Goal: Task Accomplishment & Management: Manage account settings

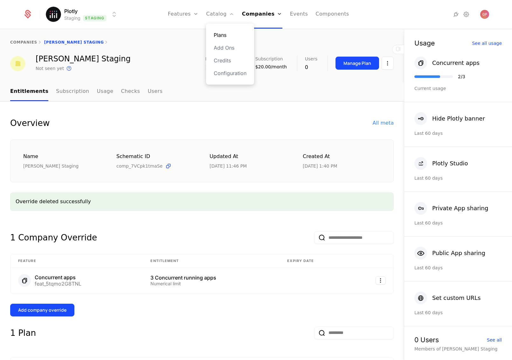
click at [222, 38] on link "Plans" at bounding box center [230, 35] width 33 height 8
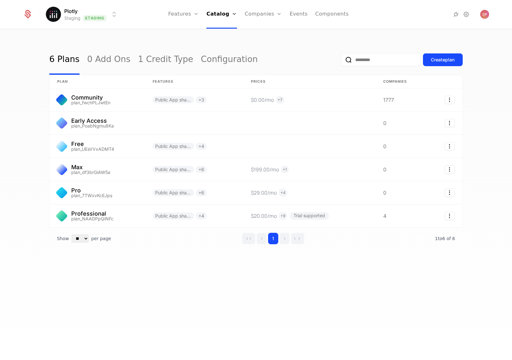
click at [125, 286] on div "6 Plans 0 Add Ons 1 Credit Type Configuration Create plan plan Features Prices …" at bounding box center [256, 197] width 512 height 334
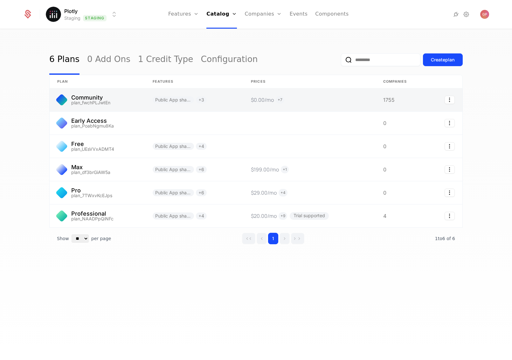
click at [96, 97] on link at bounding box center [97, 99] width 95 height 23
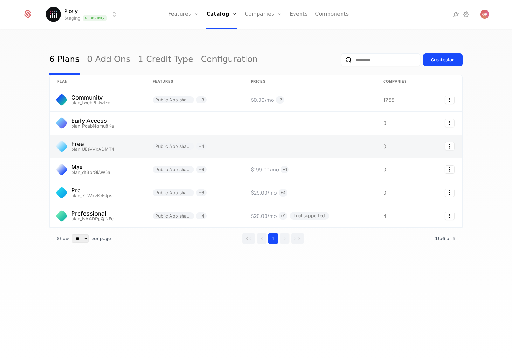
click at [90, 145] on link at bounding box center [97, 146] width 95 height 23
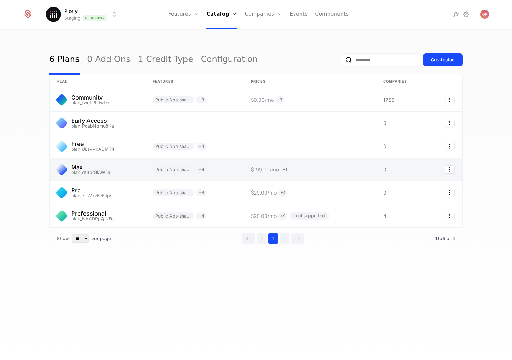
click at [102, 169] on link at bounding box center [97, 169] width 95 height 23
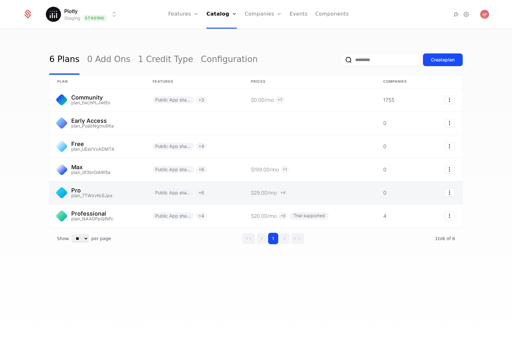
click at [111, 189] on link at bounding box center [97, 192] width 95 height 23
click at [131, 189] on link at bounding box center [97, 192] width 95 height 23
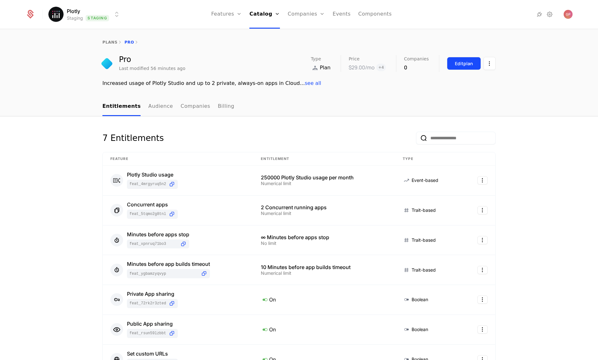
click at [463, 65] on div "Edit plan" at bounding box center [464, 63] width 18 height 6
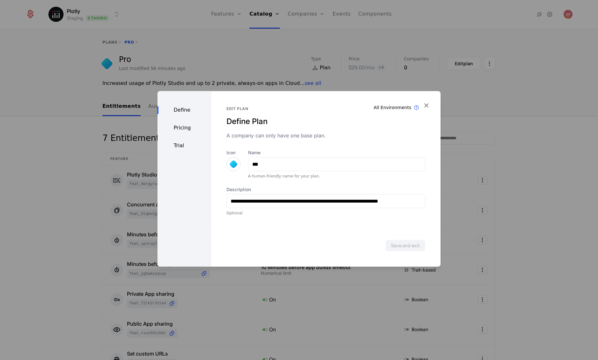
click at [255, 32] on div at bounding box center [299, 180] width 598 height 360
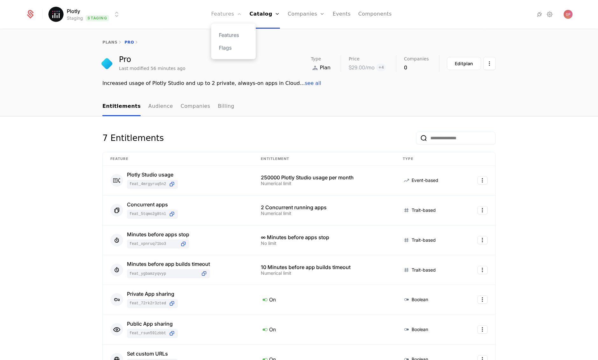
click at [231, 16] on link "Features" at bounding box center [226, 14] width 31 height 29
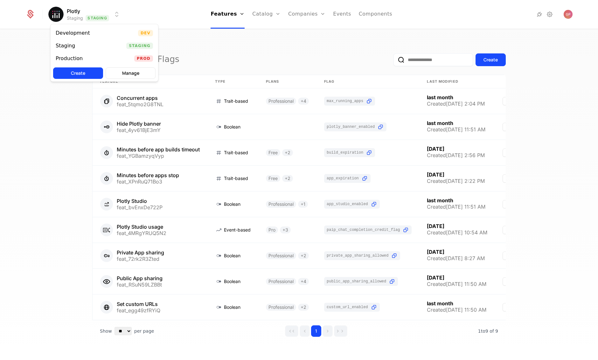
click at [107, 16] on html "Plotly Staging Staging Features Features Flags Catalog Plans Add Ons Credits Co…" at bounding box center [299, 180] width 598 height 360
click at [96, 34] on div "Development Dev" at bounding box center [104, 33] width 107 height 13
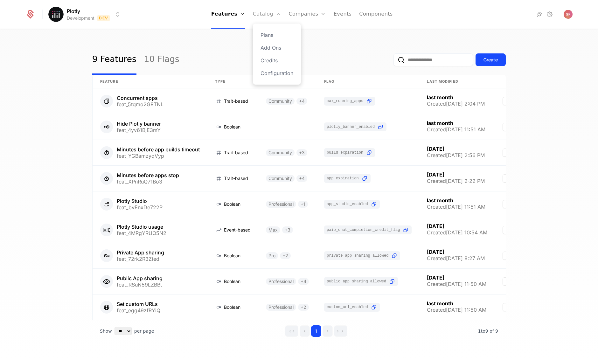
click at [266, 17] on link "Catalog" at bounding box center [267, 14] width 28 height 29
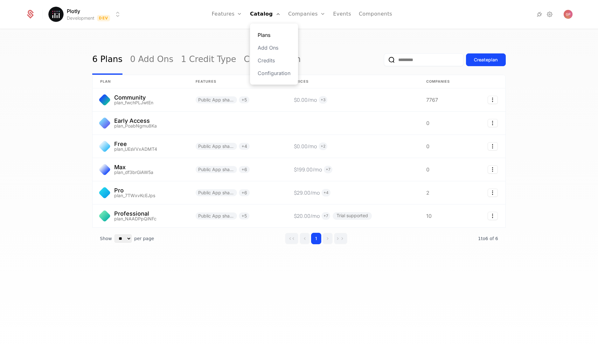
click at [268, 33] on link "Plans" at bounding box center [273, 35] width 33 height 8
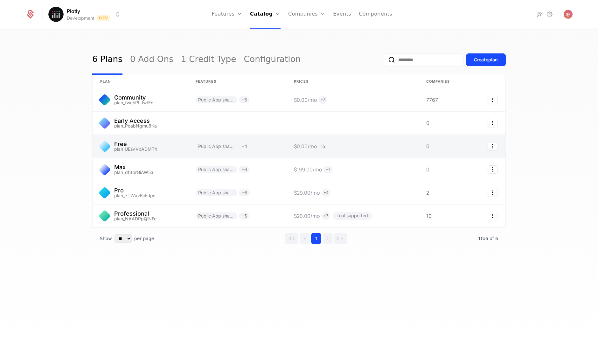
click at [183, 145] on link at bounding box center [140, 146] width 95 height 23
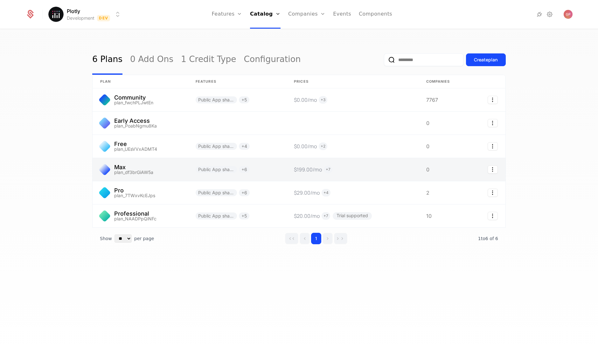
click at [162, 169] on link at bounding box center [140, 169] width 95 height 23
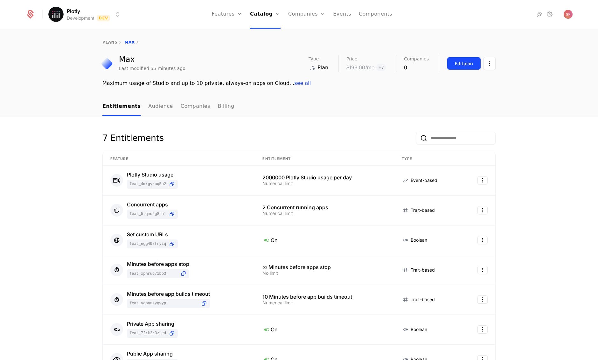
click at [464, 64] on div "Edit plan" at bounding box center [464, 63] width 18 height 6
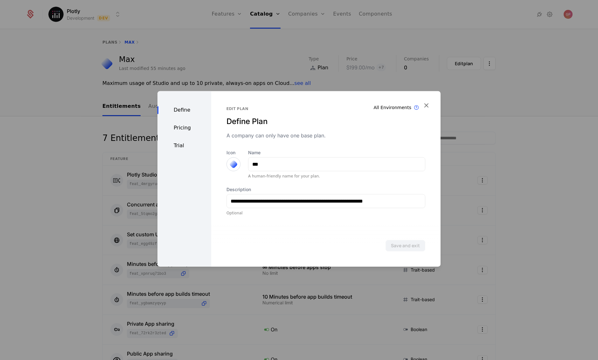
click at [187, 144] on div "Trial" at bounding box center [184, 146] width 54 height 8
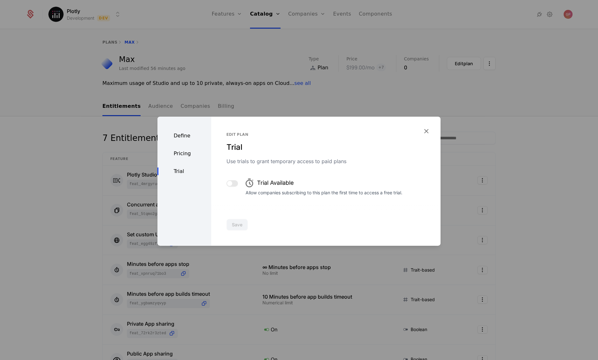
click at [231, 184] on button "button" at bounding box center [231, 183] width 11 height 6
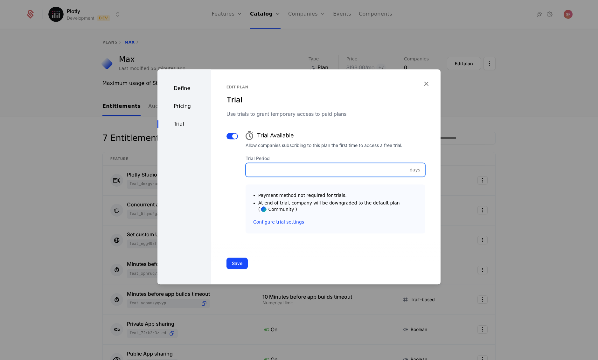
click at [270, 172] on input "Trial Period" at bounding box center [335, 169] width 179 height 13
type input "*"
click at [239, 264] on button "Save" at bounding box center [236, 262] width 21 height 11
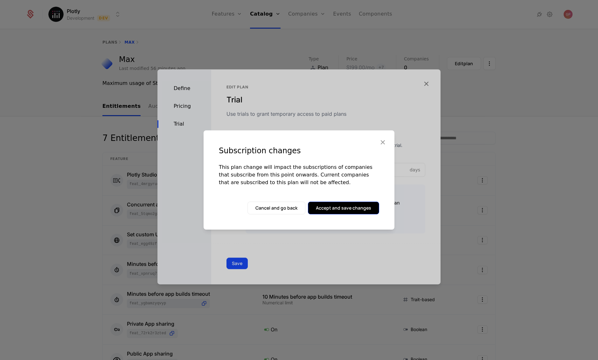
click at [349, 208] on button "Accept and save changes" at bounding box center [343, 208] width 71 height 13
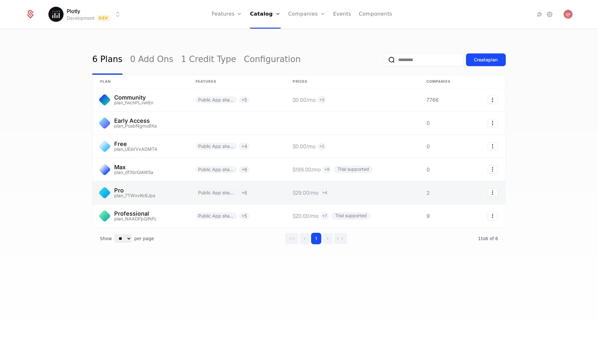
click at [143, 190] on link at bounding box center [140, 192] width 95 height 23
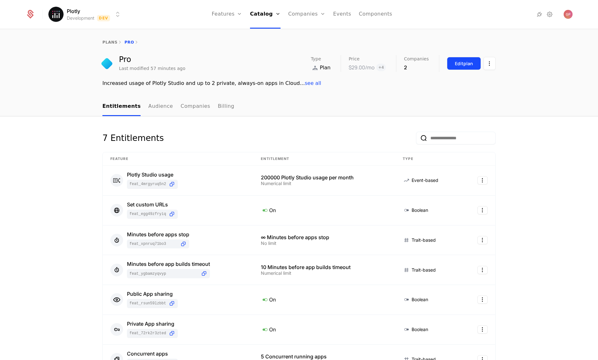
click at [459, 65] on div "Edit plan" at bounding box center [464, 63] width 18 height 6
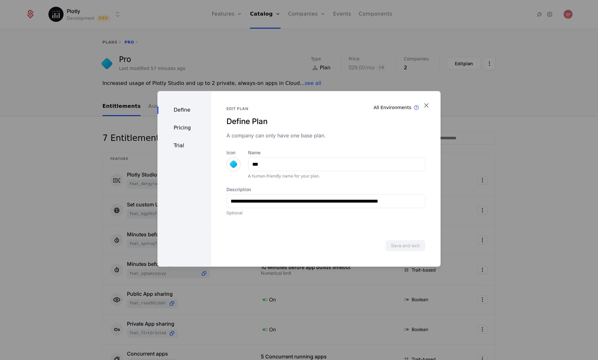
click at [187, 147] on div "Trial" at bounding box center [184, 146] width 54 height 8
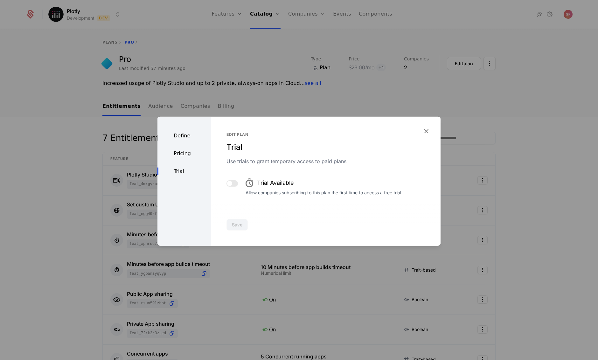
click at [230, 186] on button "button" at bounding box center [231, 183] width 11 height 6
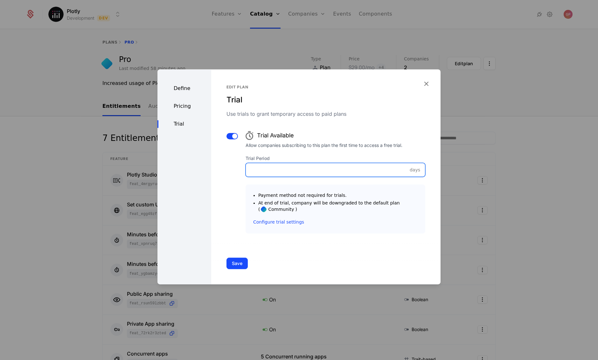
click at [259, 169] on input "Trial Period" at bounding box center [335, 169] width 179 height 13
type input "*"
click at [234, 260] on button "Save" at bounding box center [236, 262] width 21 height 11
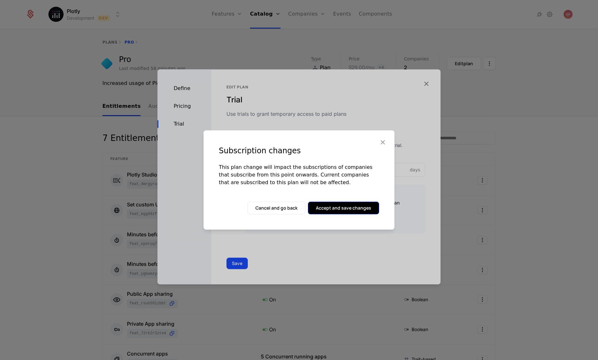
click at [356, 209] on button "Accept and save changes" at bounding box center [343, 208] width 71 height 13
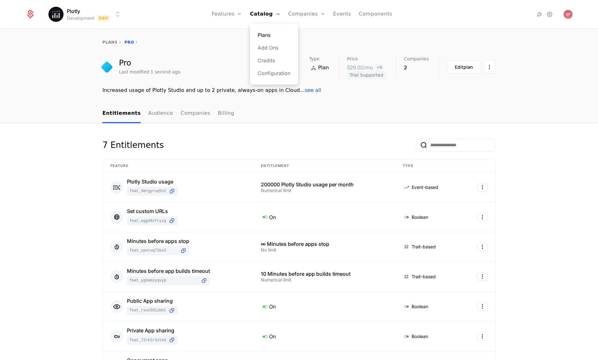
click at [263, 33] on link "Plans" at bounding box center [273, 35] width 33 height 8
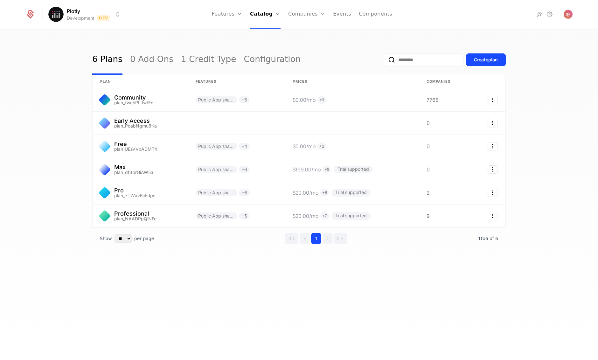
click at [511, 119] on div "6 Plans 0 Add Ons 1 Credit Type Configuration Create plan plan Features Prices …" at bounding box center [299, 197] width 598 height 334
click at [275, 76] on link "Configuration" at bounding box center [273, 73] width 33 height 8
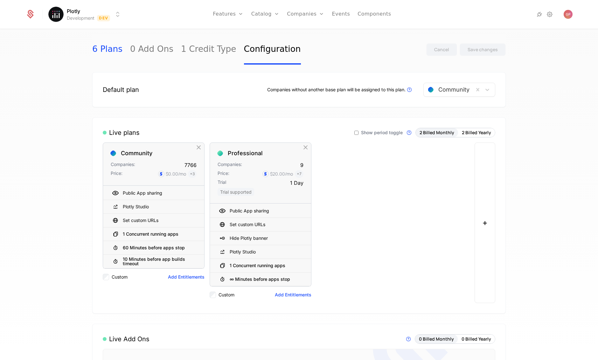
click at [109, 51] on link "6 Plans" at bounding box center [107, 50] width 30 height 30
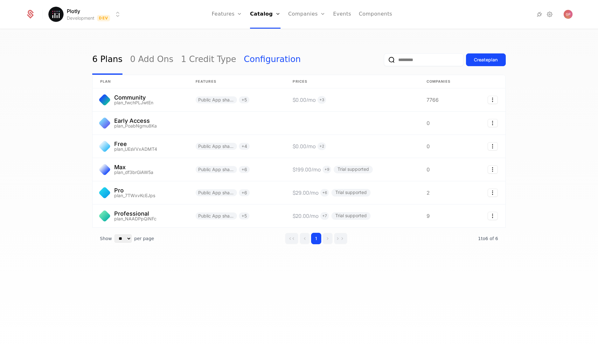
click at [264, 58] on link "Configuration" at bounding box center [272, 60] width 57 height 30
